Goal: Information Seeking & Learning: Find specific fact

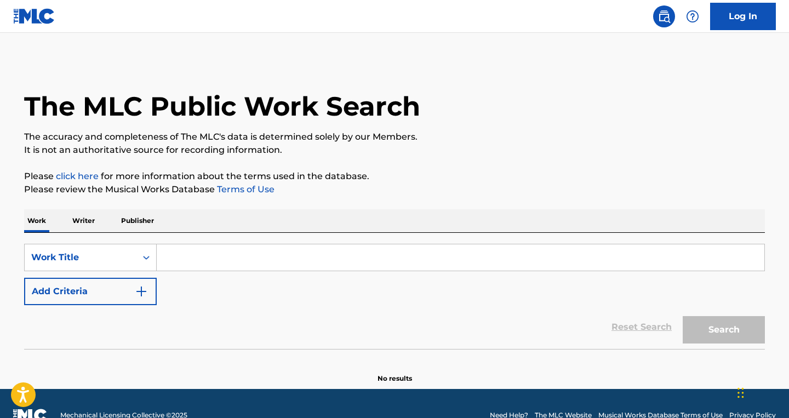
click at [210, 266] on input "Search Form" at bounding box center [461, 257] width 608 height 26
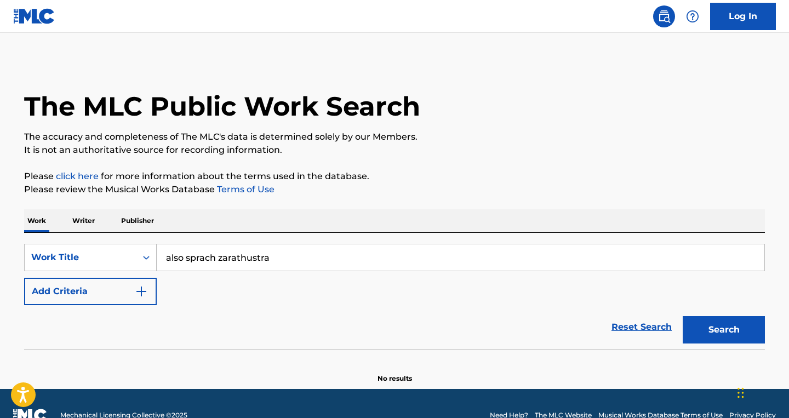
type input "also sprach zarathustra"
click at [141, 293] on img "Search Form" at bounding box center [141, 291] width 13 height 13
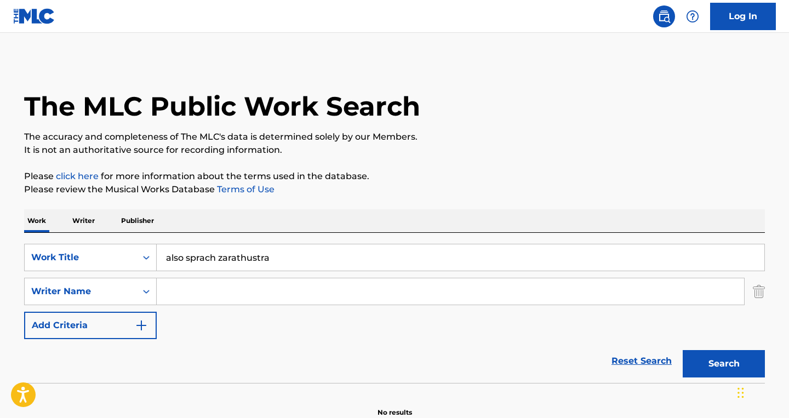
click at [141, 293] on div "Search Form" at bounding box center [146, 292] width 20 height 20
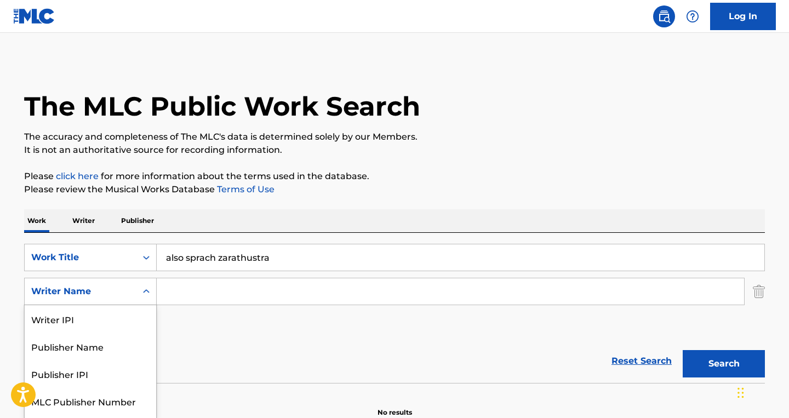
scroll to position [25, 0]
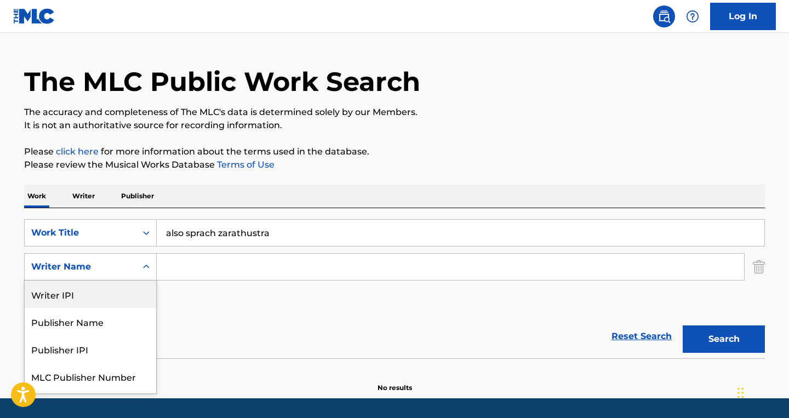
click at [143, 272] on icon "Search Form" at bounding box center [146, 266] width 11 height 11
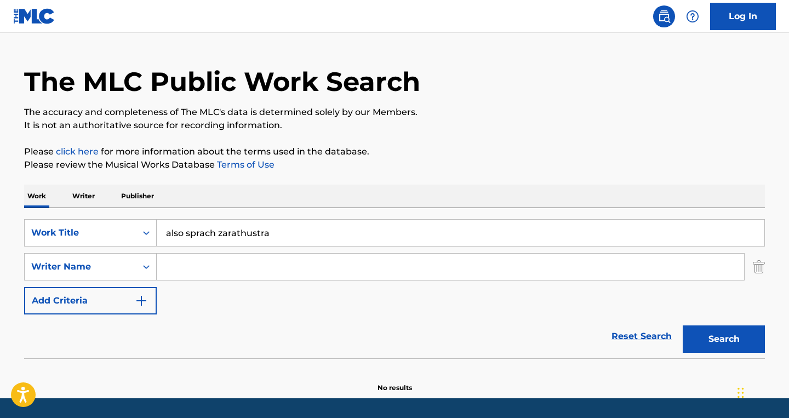
click at [186, 263] on input "Search Form" at bounding box center [451, 267] width 588 height 26
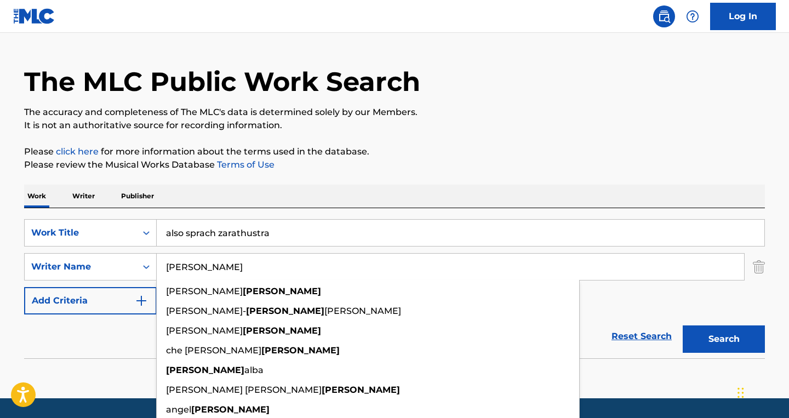
type input "[PERSON_NAME]"
click at [683, 326] on button "Search" at bounding box center [724, 339] width 82 height 27
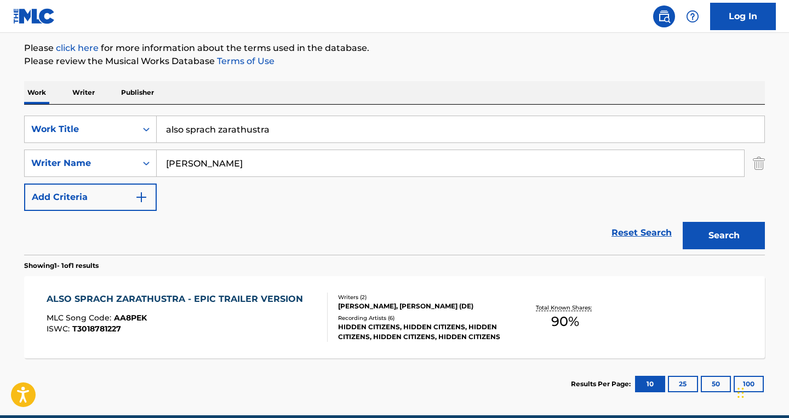
scroll to position [139, 0]
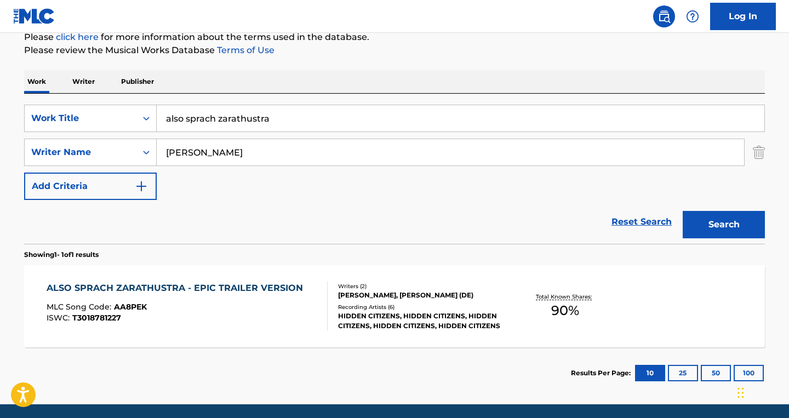
click at [666, 280] on div "ALSO SPRACH ZARATHUSTRA - EPIC TRAILER VERSION MLC Song Code : AA8PEK ISWC : T3…" at bounding box center [394, 306] width 741 height 82
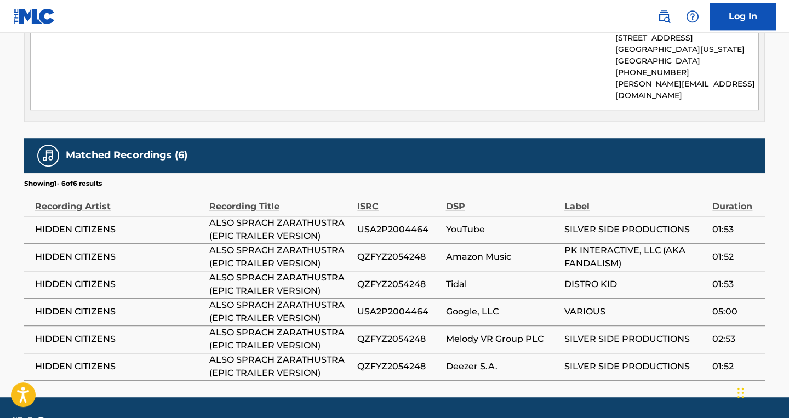
scroll to position [829, 0]
